Goal: Find specific page/section: Find specific page/section

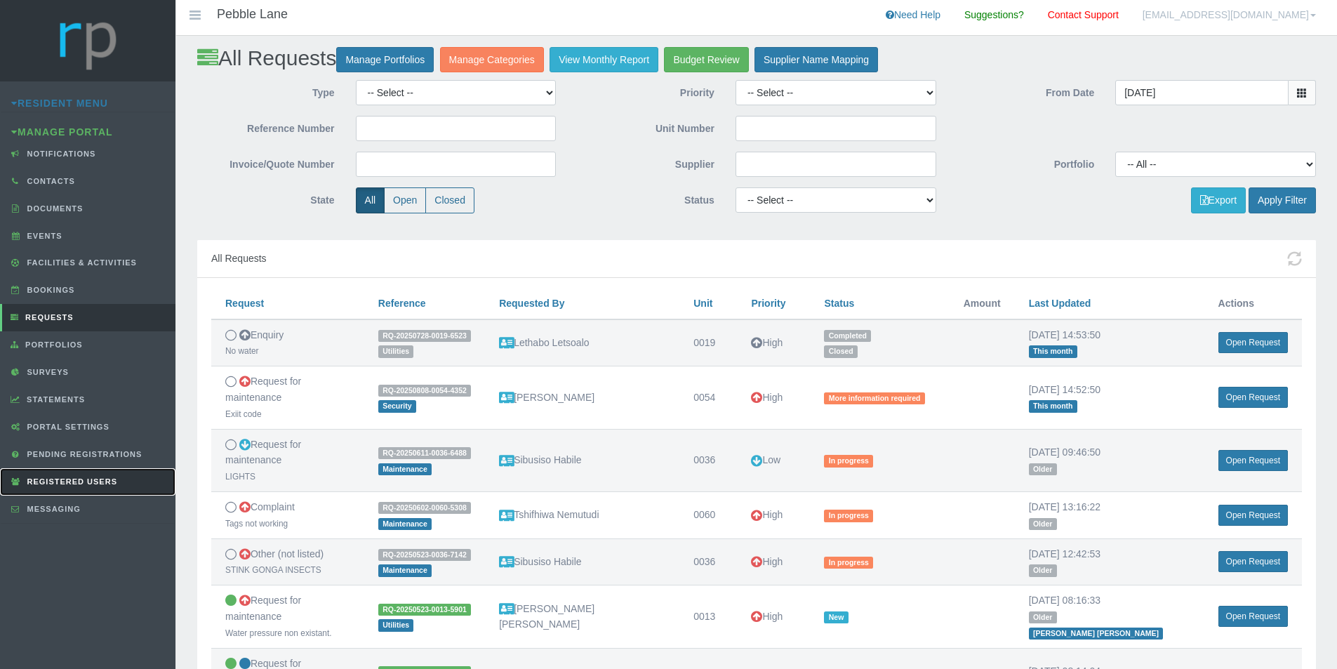
click at [52, 490] on link "Registered Users" at bounding box center [87, 481] width 175 height 27
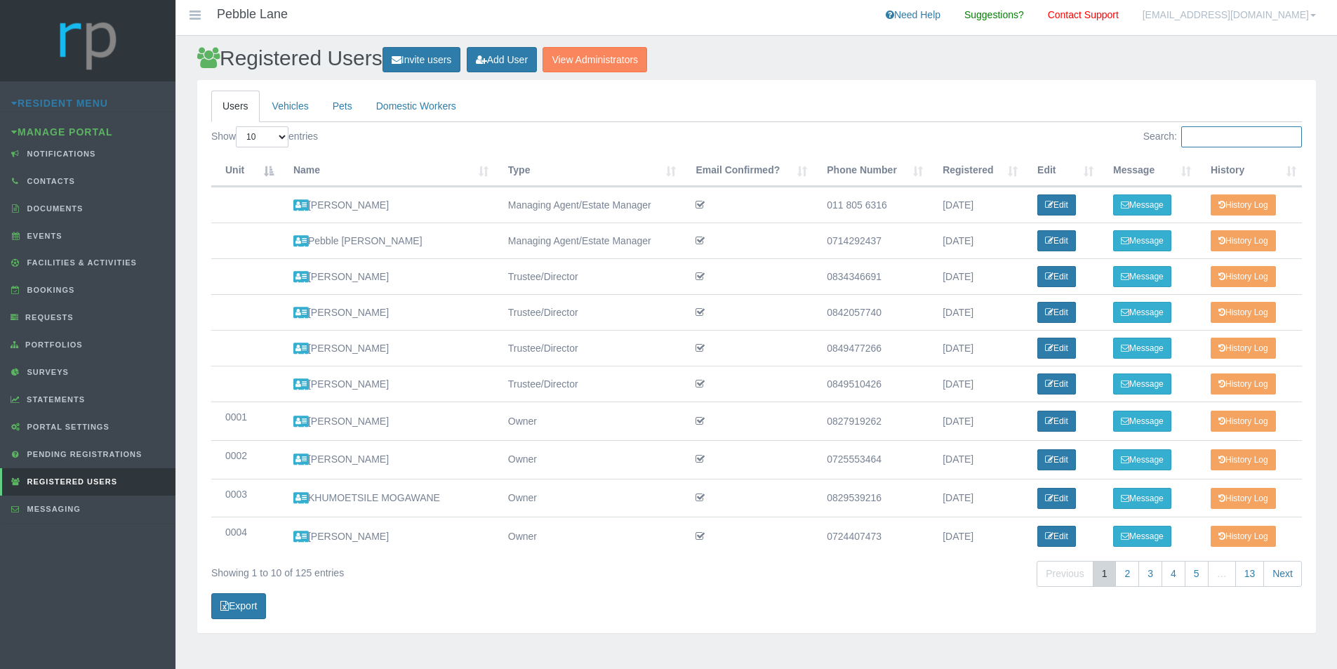
click at [1218, 138] on input "Search:" at bounding box center [1241, 136] width 121 height 21
type input "m"
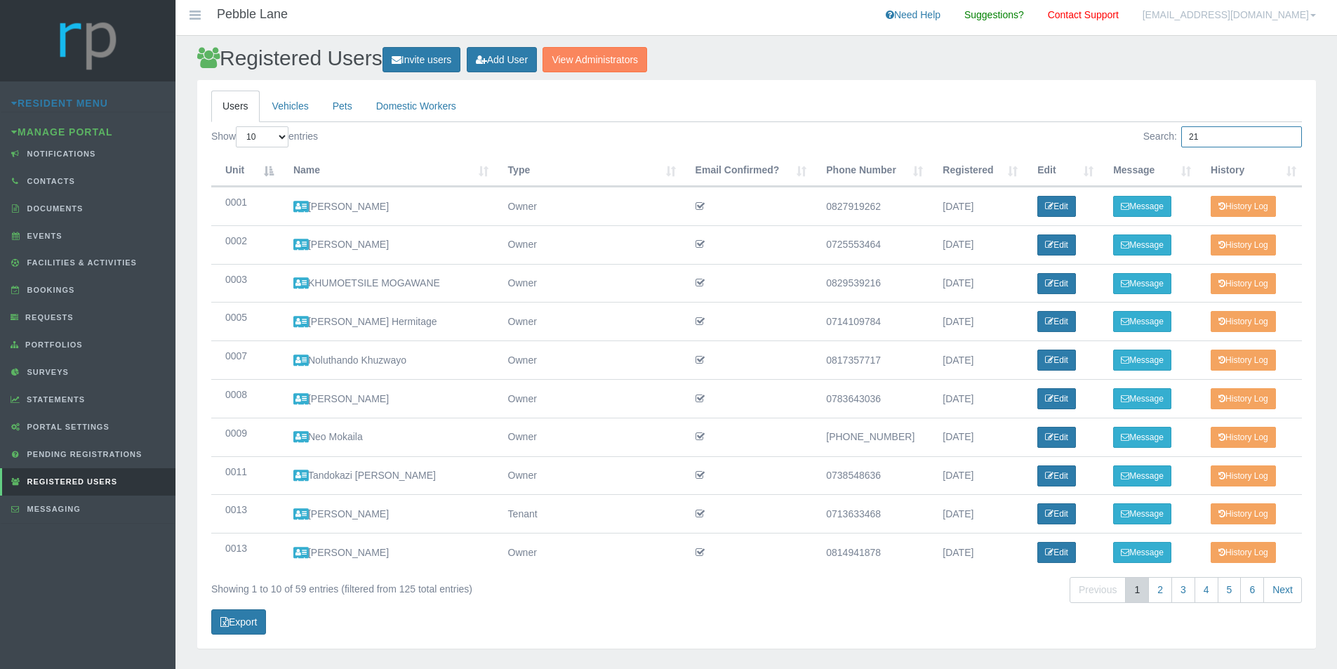
type input "2"
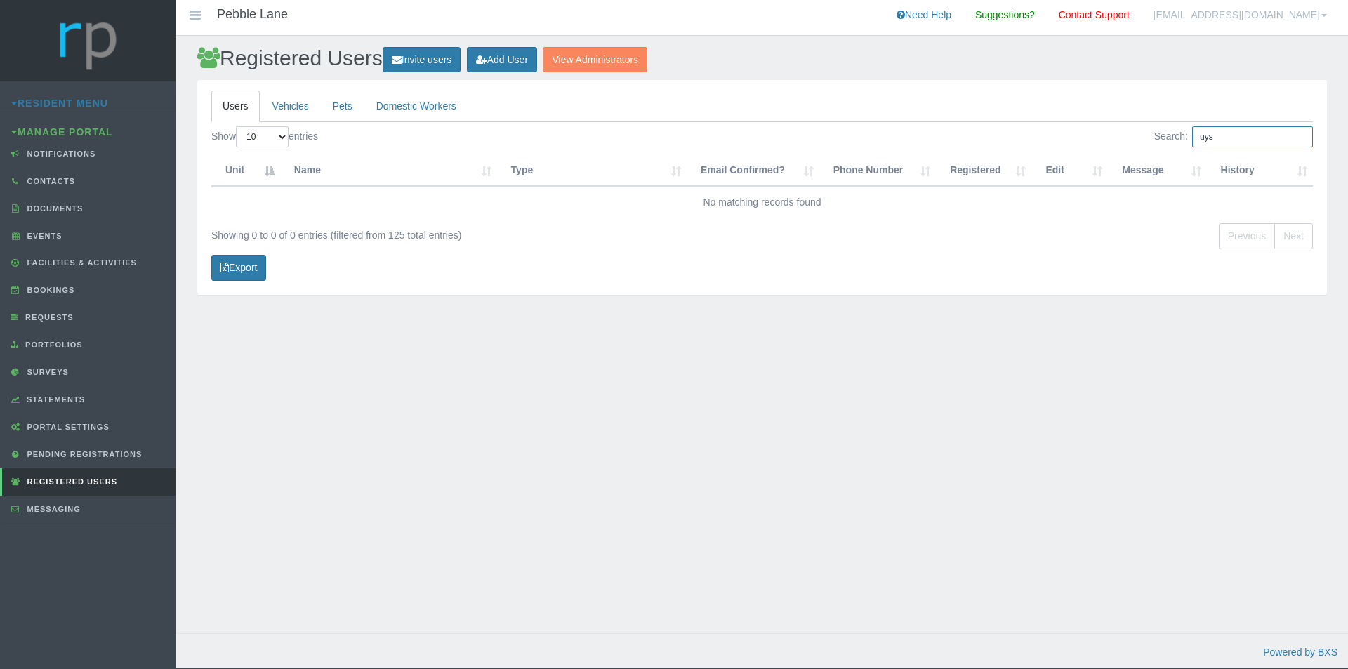
type input "uys"
